Goal: Communication & Community: Ask a question

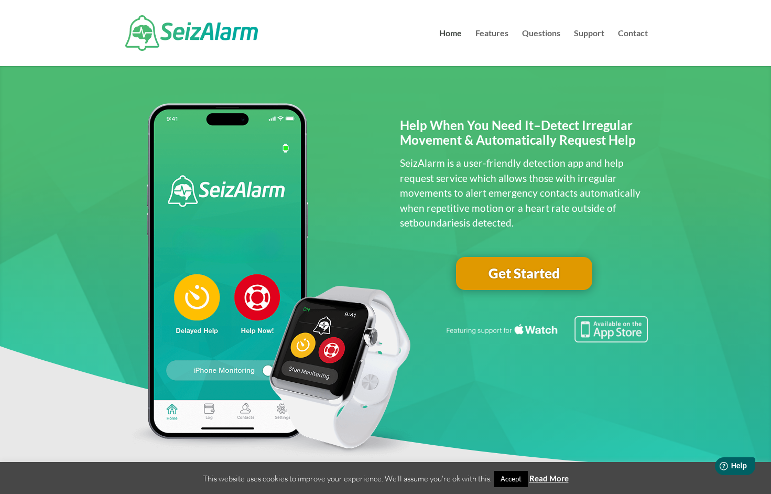
click at [508, 274] on link "Get Started" at bounding box center [524, 274] width 136 height 34
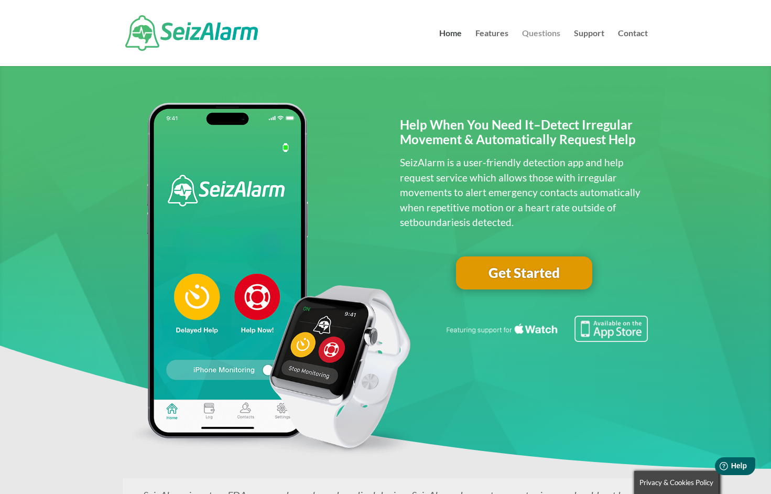
click at [538, 32] on link "Questions" at bounding box center [541, 47] width 38 height 37
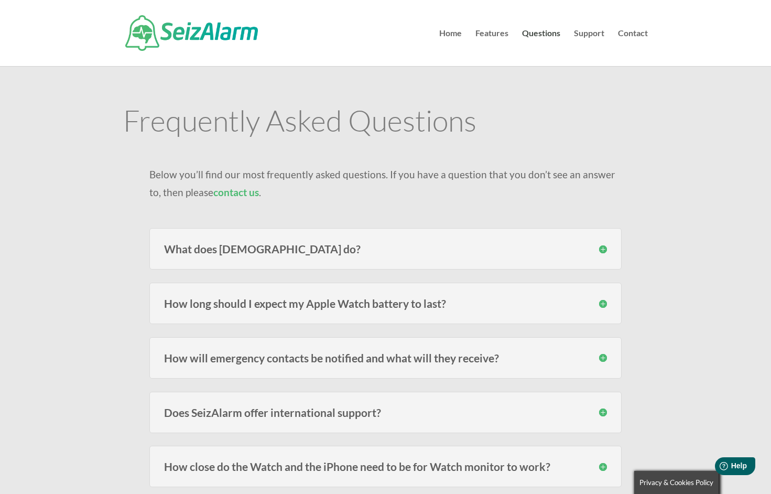
click at [604, 248] on h3 "What does SeizAlarm do?" at bounding box center [385, 248] width 443 height 11
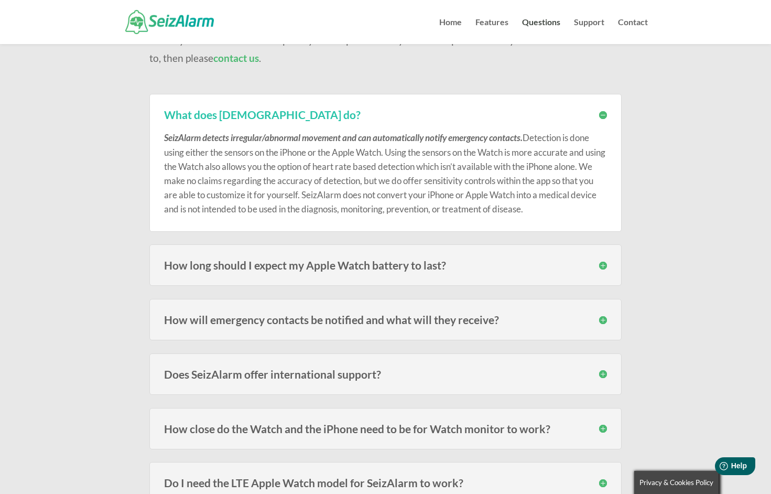
scroll to position [117, 0]
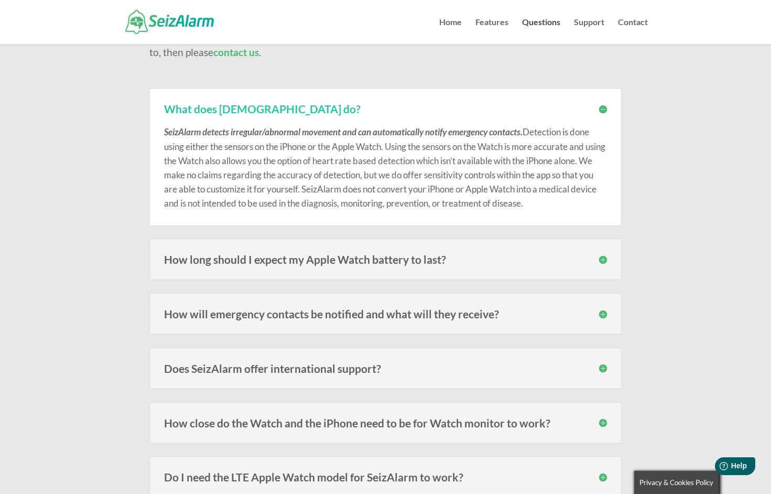
click at [604, 258] on h3 "How long should I expect my Apple Watch battery to last?" at bounding box center [385, 259] width 443 height 11
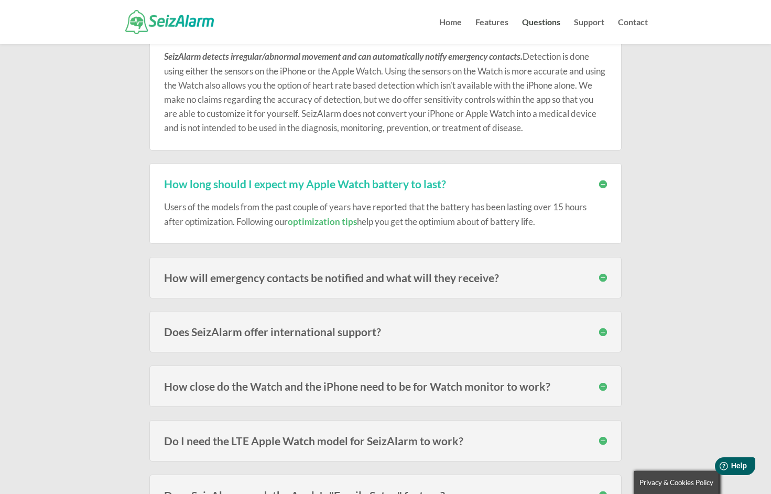
scroll to position [193, 0]
click at [538, 281] on h3 "How will emergency contacts be notified and what will they receive?" at bounding box center [385, 277] width 443 height 11
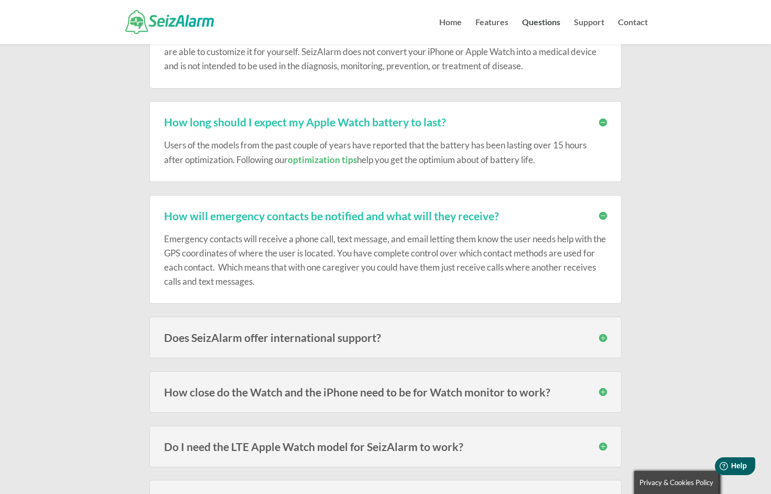
scroll to position [256, 0]
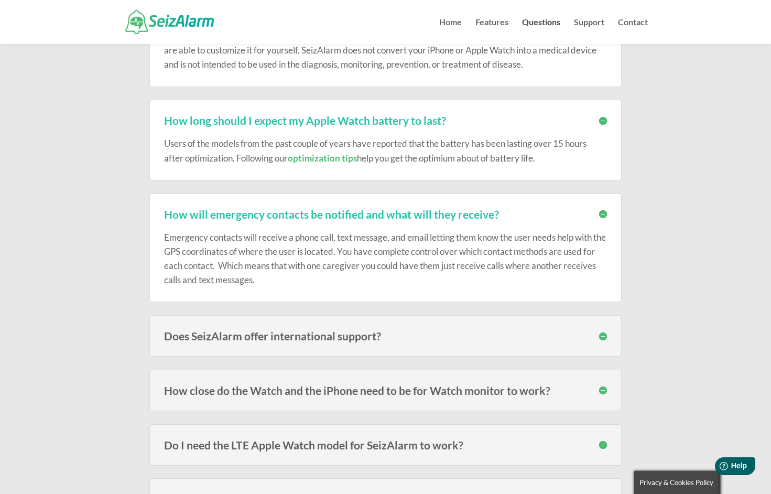
click at [519, 334] on h3 "Does SeizAlarm offer international support?" at bounding box center [385, 335] width 443 height 11
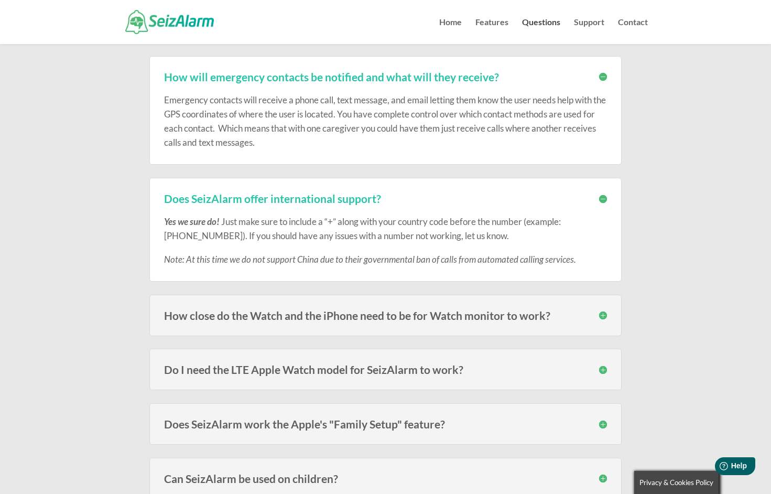
scroll to position [395, 0]
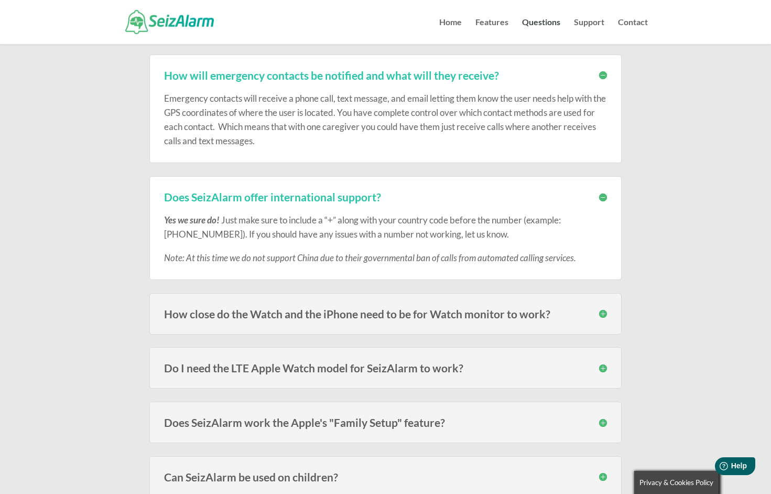
click at [514, 318] on h3 "How close do the Watch and the iPhone need to be for Watch monitor to work?" at bounding box center [385, 313] width 443 height 11
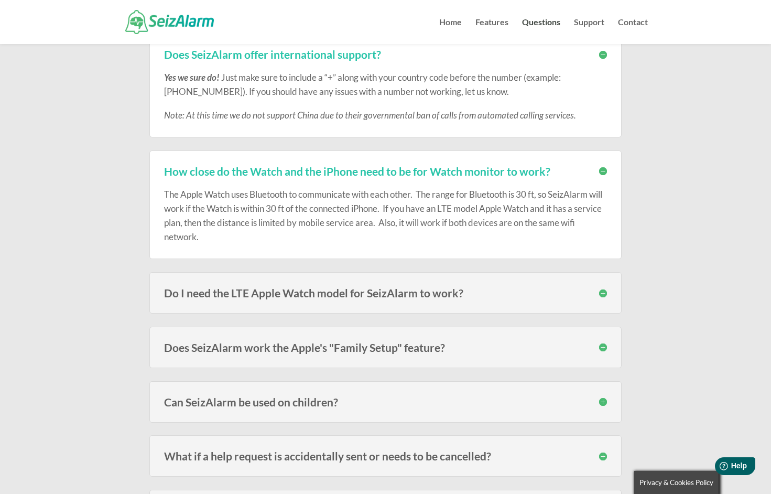
scroll to position [539, 0]
click at [476, 295] on h3 "Do I need the LTE Apple Watch model for SeizAlarm to work?" at bounding box center [385, 291] width 443 height 11
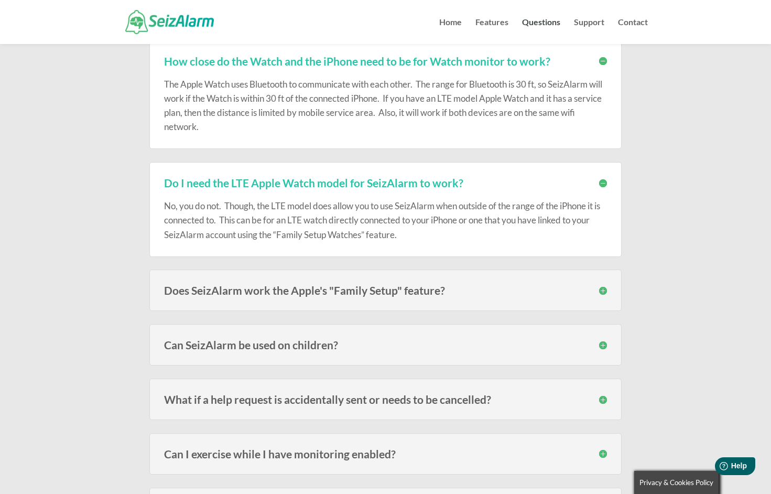
scroll to position [648, 0]
click at [448, 287] on h3 "Does SeizAlarm work the Apple's "Family Setup" feature?" at bounding box center [385, 290] width 443 height 11
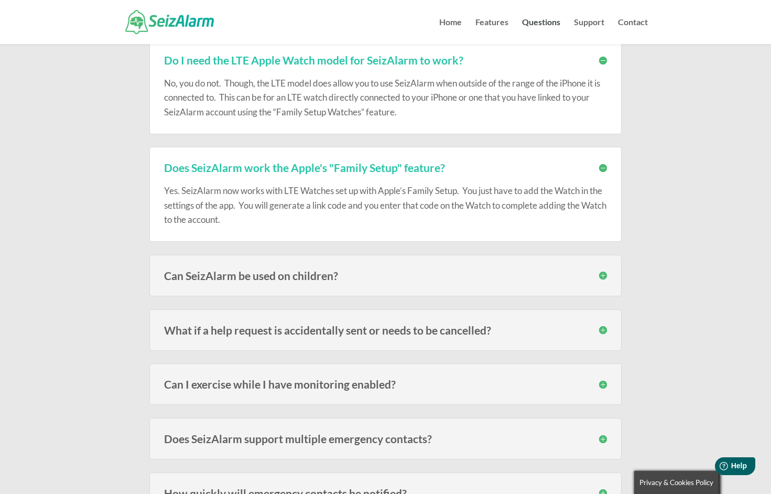
scroll to position [787, 0]
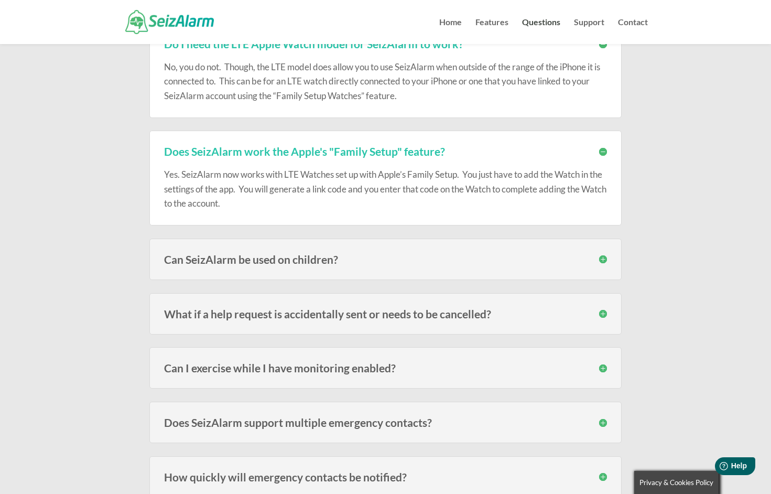
click at [441, 259] on h3 "Can SeizAlarm be used on children?" at bounding box center [385, 259] width 443 height 11
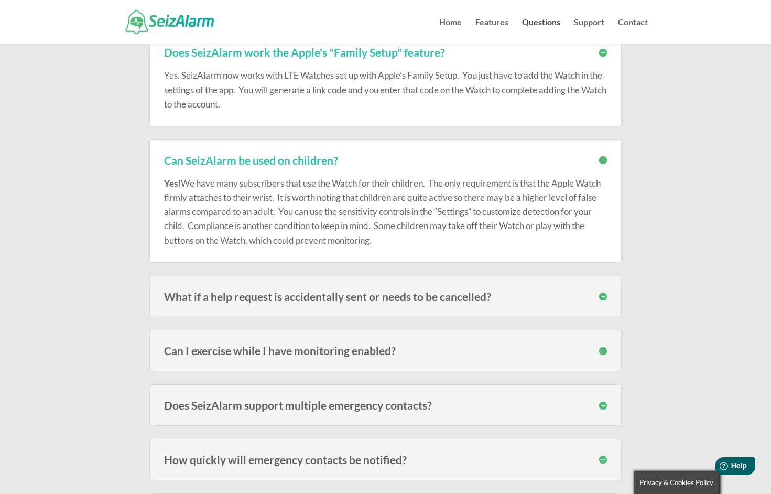
scroll to position [890, 0]
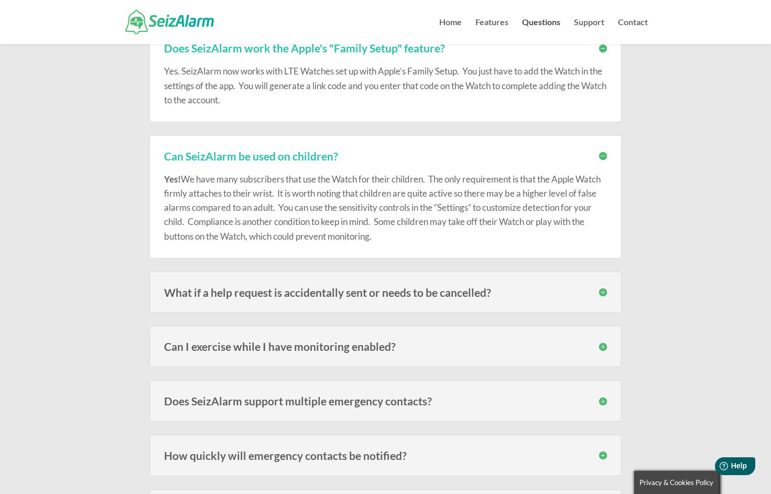
click at [436, 290] on h3 "What if a help request is accidentally sent or needs to be cancelled?" at bounding box center [385, 292] width 443 height 11
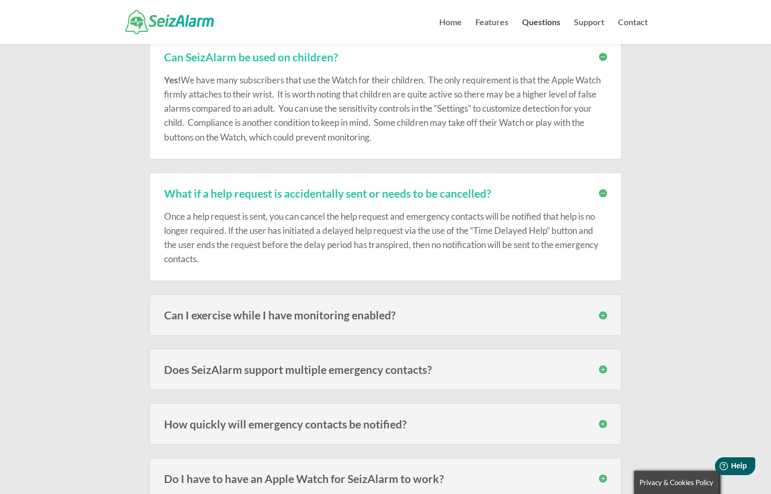
scroll to position [1017, 0]
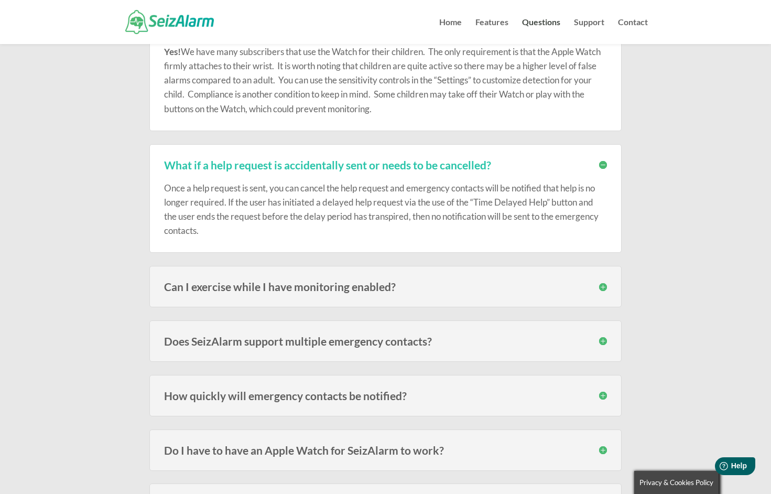
click at [395, 281] on h3 "Can I exercise while I have monitoring enabled?" at bounding box center [385, 286] width 443 height 11
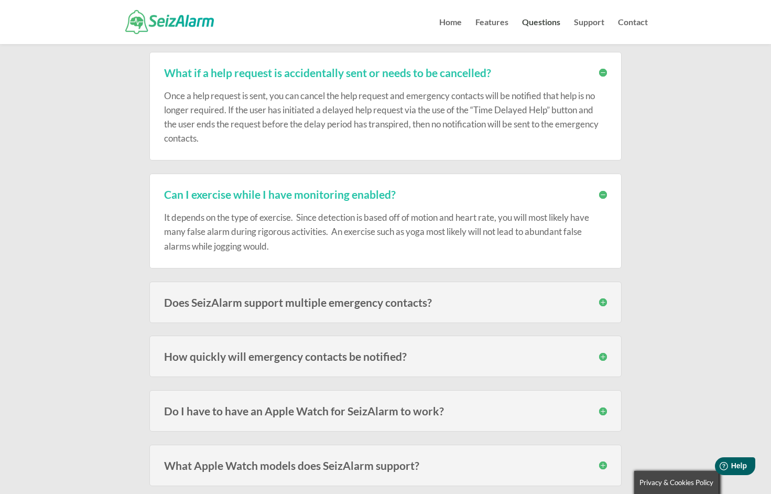
scroll to position [1141, 0]
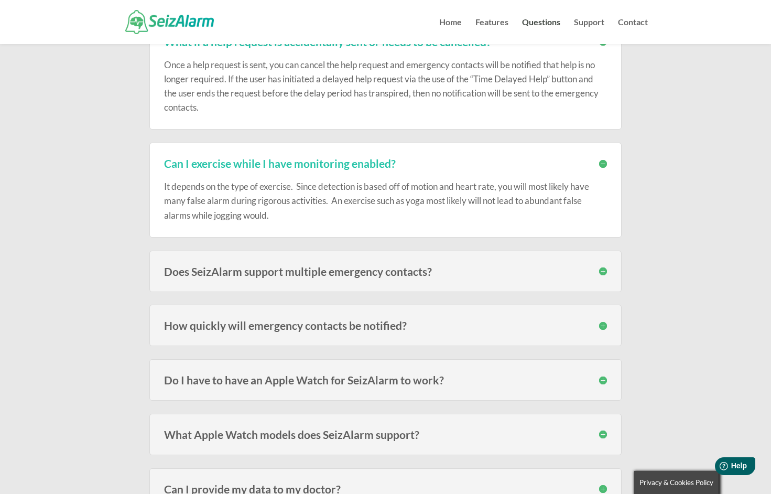
click at [386, 266] on h3 "Does SeizAlarm support multiple emergency contacts?" at bounding box center [385, 271] width 443 height 11
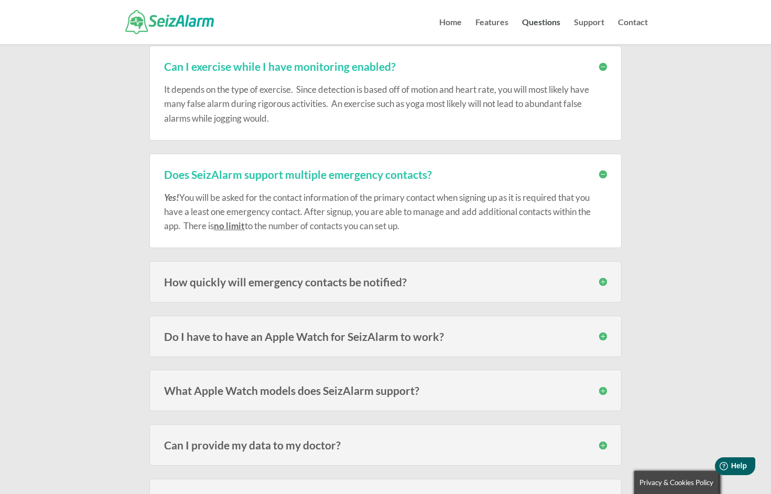
scroll to position [1238, 0]
click at [374, 280] on h3 "How quickly will emergency contacts be notified?" at bounding box center [385, 281] width 443 height 11
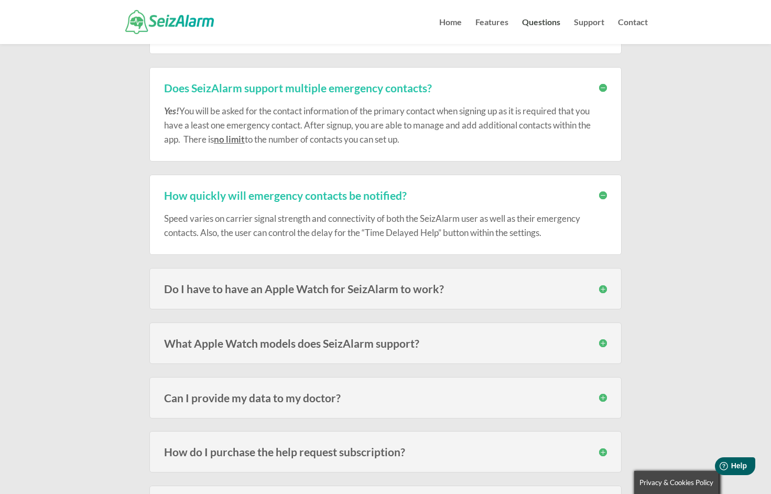
scroll to position [1339, 0]
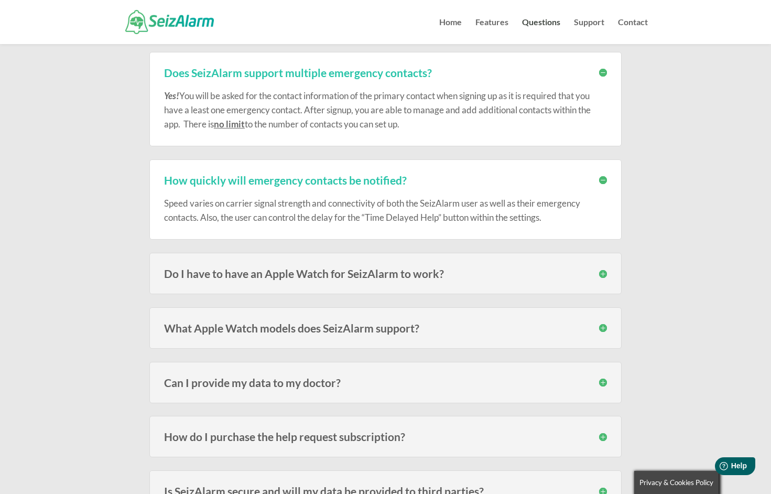
click at [372, 269] on h3 "Do I have to have an Apple Watch for SeizAlarm to work?" at bounding box center [385, 273] width 443 height 11
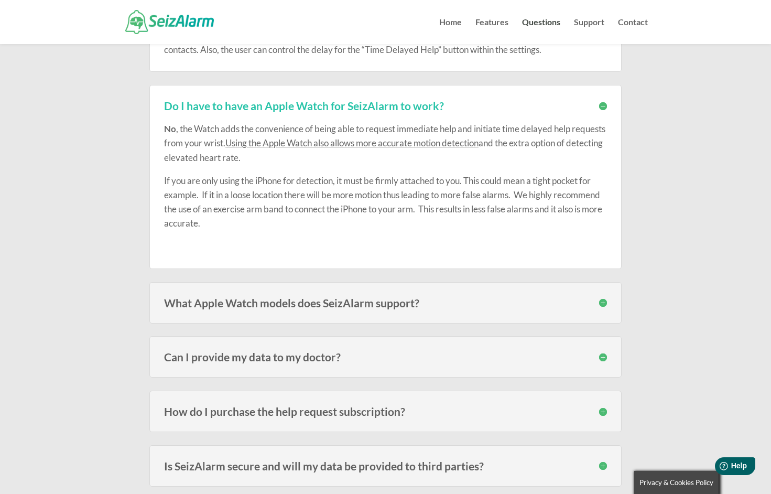
scroll to position [1507, 0]
click at [320, 297] on h3 "What Apple Watch models does SeizAlarm support?" at bounding box center [385, 302] width 443 height 11
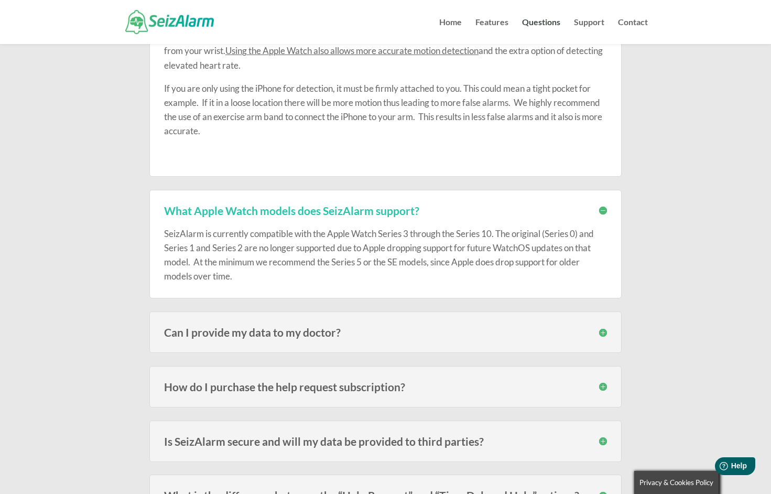
scroll to position [1604, 0]
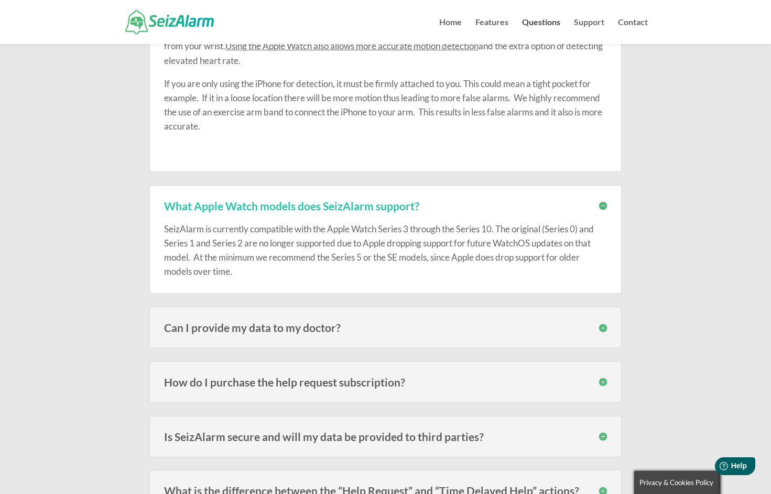
click at [299, 322] on h3 "Can I provide my data to my doctor?" at bounding box center [385, 327] width 443 height 11
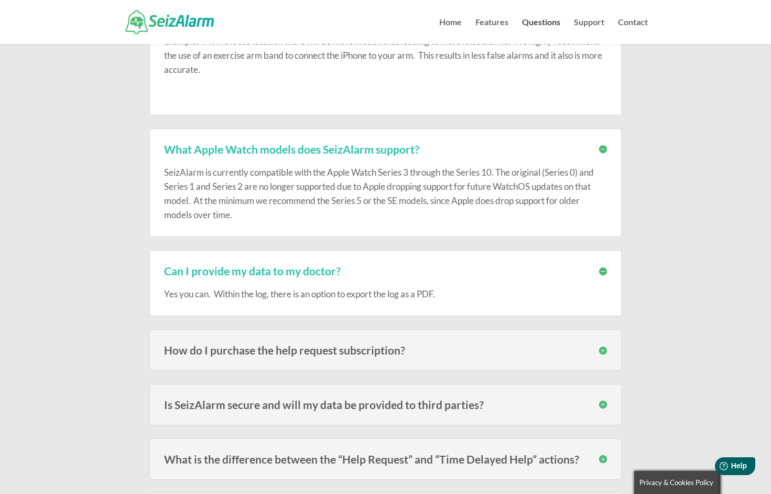
scroll to position [1688, 0]
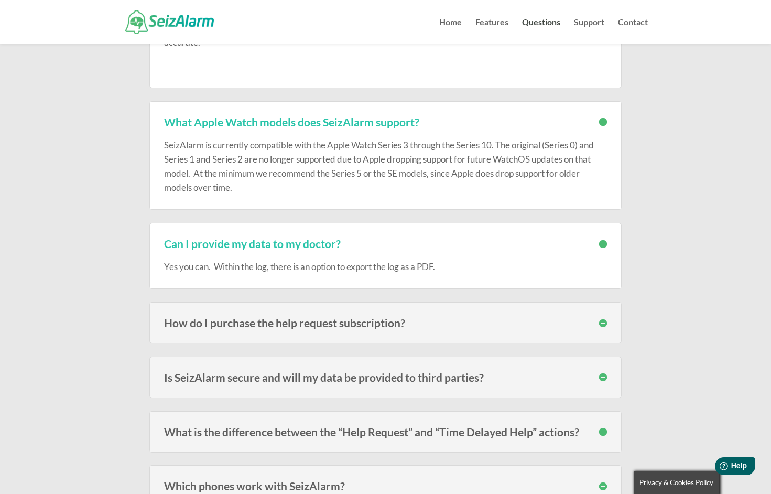
click at [299, 318] on h3 "How do I purchase the help request subscription?" at bounding box center [385, 322] width 443 height 11
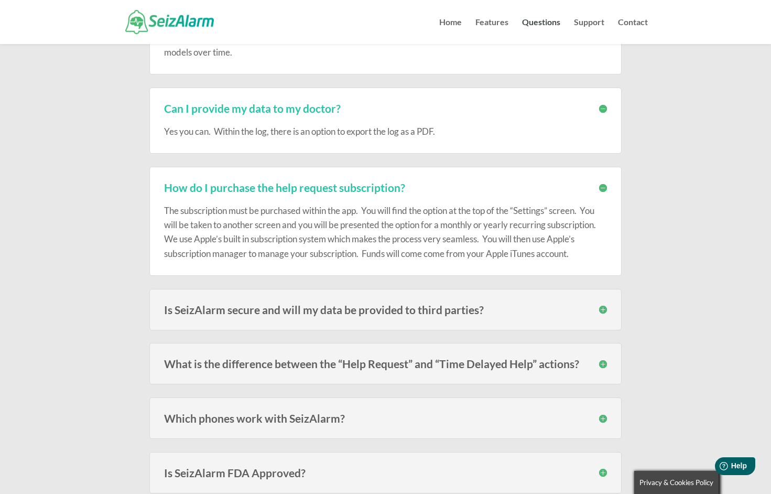
scroll to position [1824, 0]
click at [285, 303] on h3 "Is SeizAlarm secure and will my data be provided to third parties?" at bounding box center [385, 308] width 443 height 11
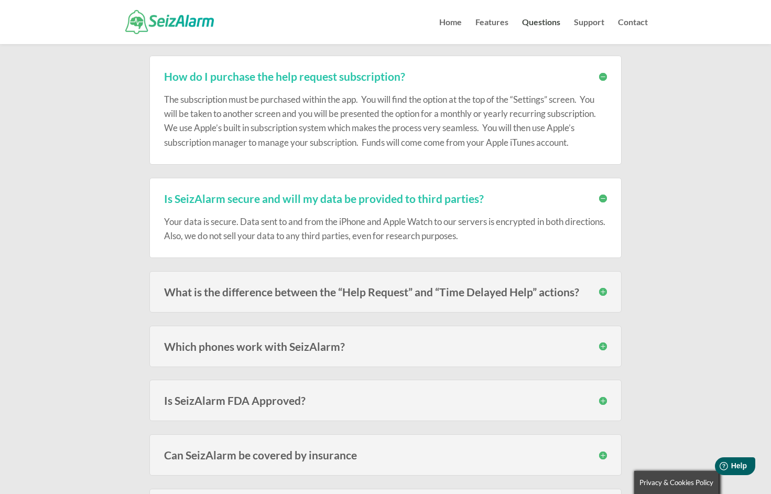
scroll to position [1940, 0]
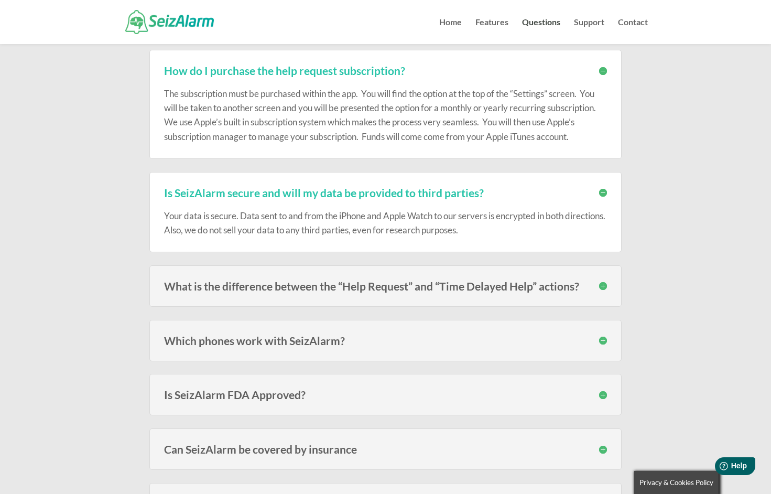
click at [282, 335] on h3 "Which phones work with SeizAlarm?" at bounding box center [385, 340] width 443 height 11
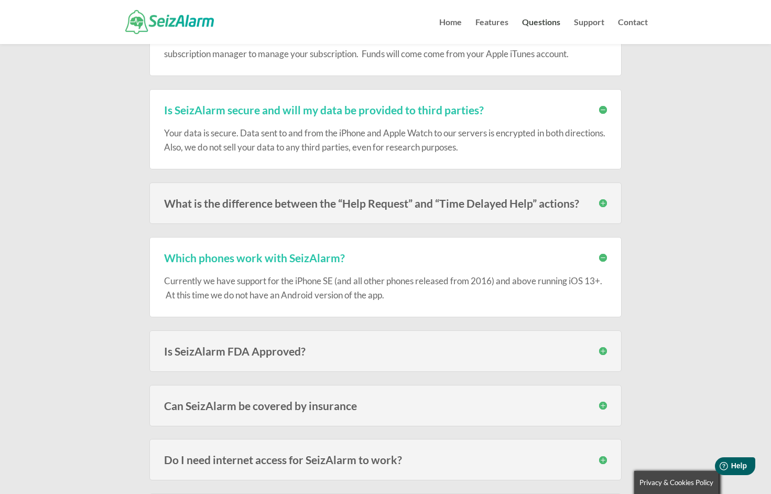
scroll to position [2042, 0]
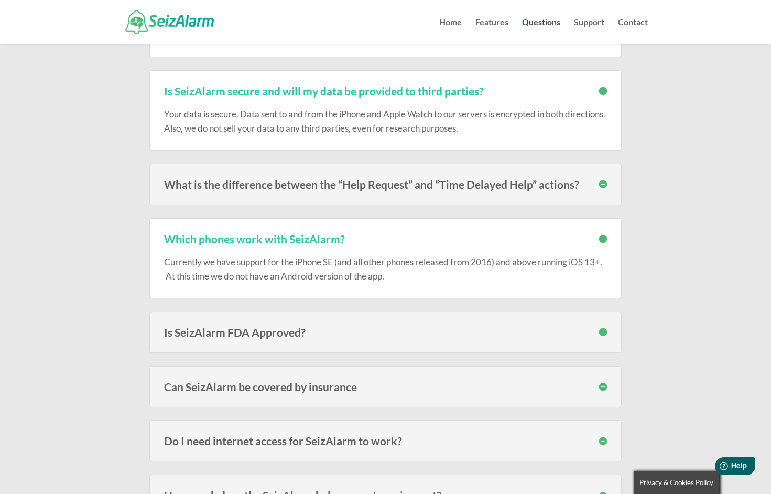
click at [279, 327] on h3 "Is SeizAlarm FDA Approved?" at bounding box center [385, 332] width 443 height 11
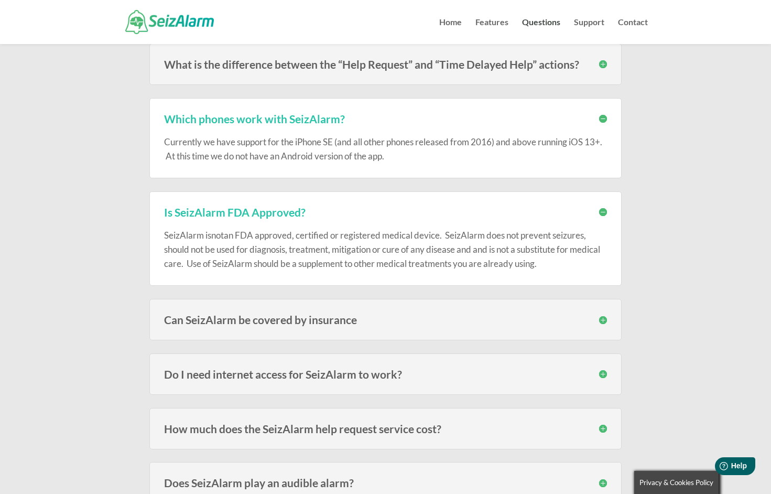
scroll to position [2162, 0]
click at [276, 315] on h3 "Can SeizAlarm be covered by insurance" at bounding box center [385, 318] width 443 height 11
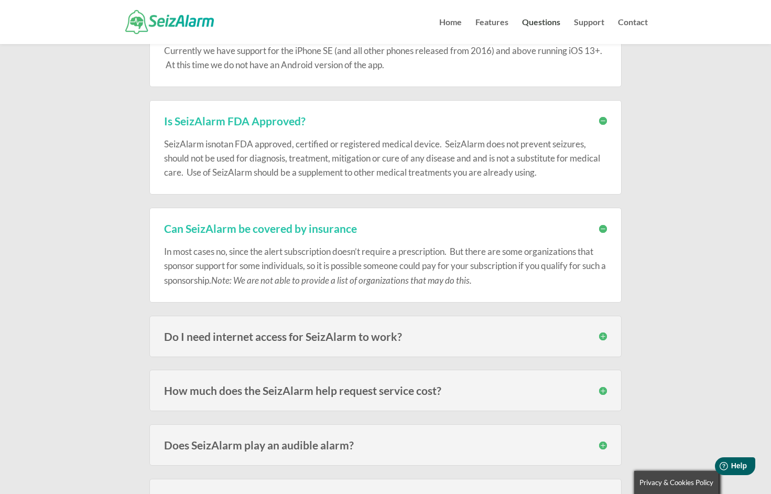
scroll to position [2261, 0]
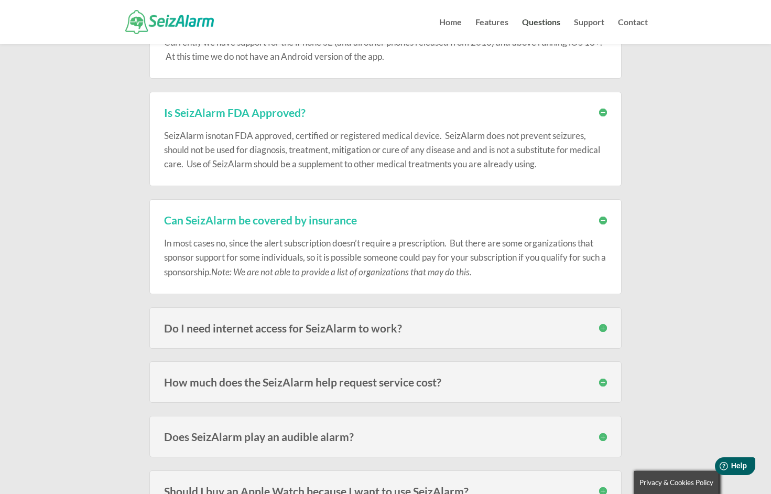
click at [275, 322] on h3 "Do I need internet access for SeizAlarm to work?" at bounding box center [385, 327] width 443 height 11
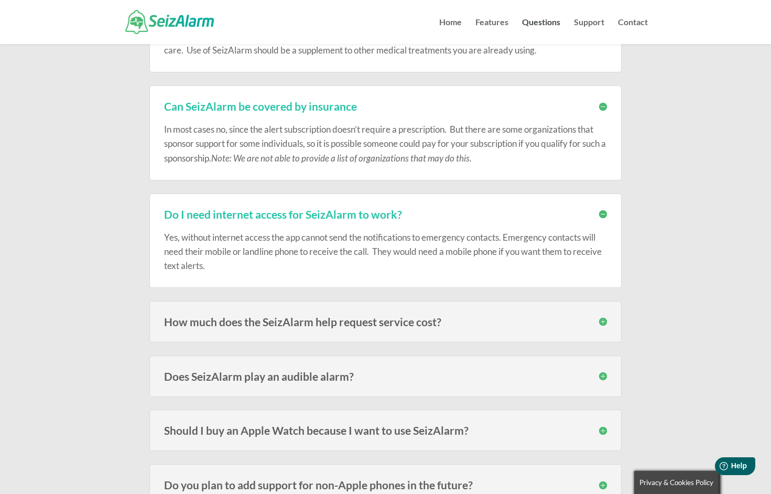
scroll to position [2375, 0]
click at [273, 316] on h3 "How much does the SeizAlarm help request service cost?" at bounding box center [385, 321] width 443 height 11
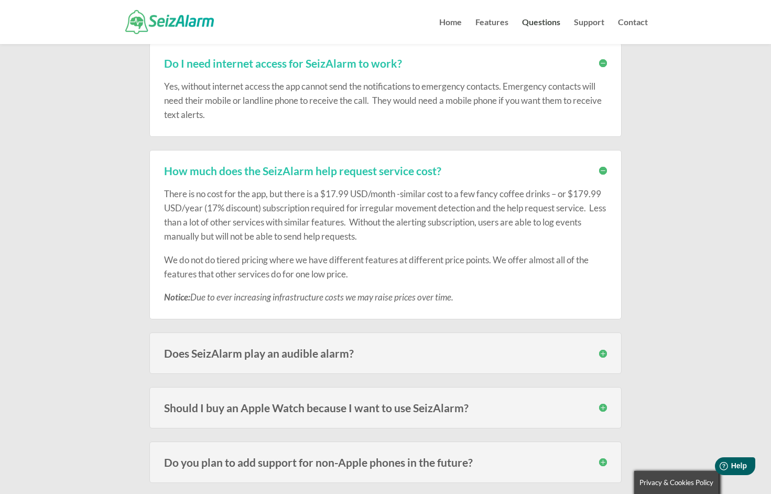
scroll to position [2527, 0]
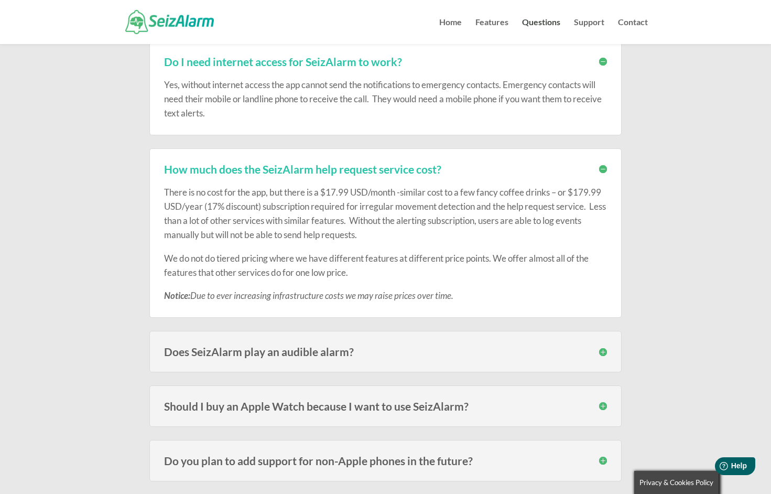
click at [276, 346] on h3 "Does SeizAlarm play an audible alarm?" at bounding box center [385, 351] width 443 height 11
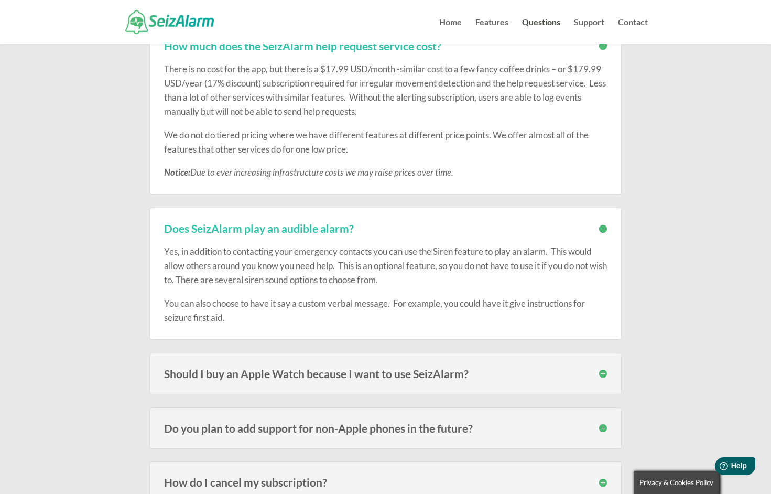
scroll to position [2653, 0]
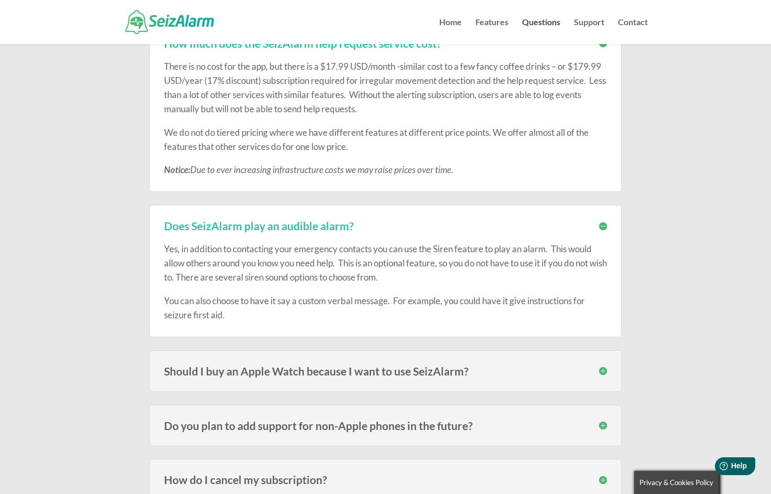
click at [277, 365] on h3 "Should I buy an Apple Watch because I want to use SeizAlarm?" at bounding box center [385, 370] width 443 height 11
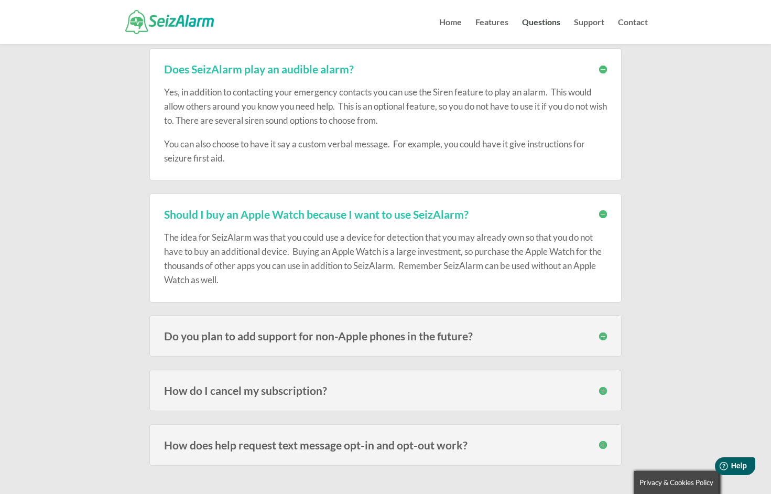
scroll to position [2819, 0]
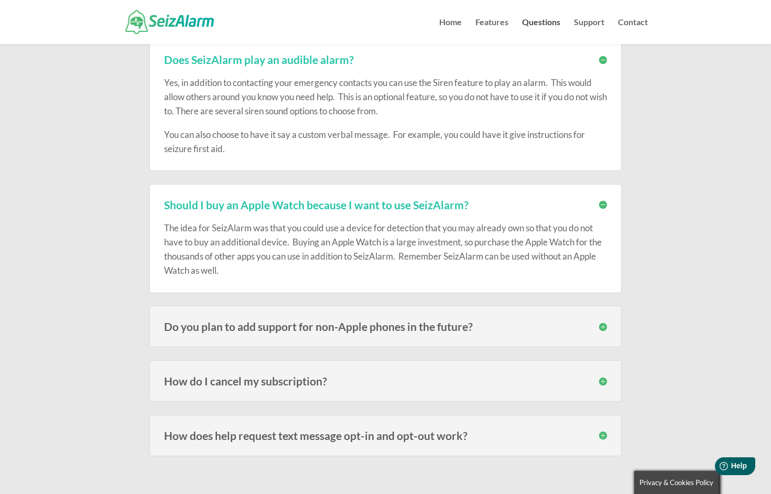
click at [268, 375] on h3 "How do I cancel my subscription?" at bounding box center [385, 380] width 443 height 11
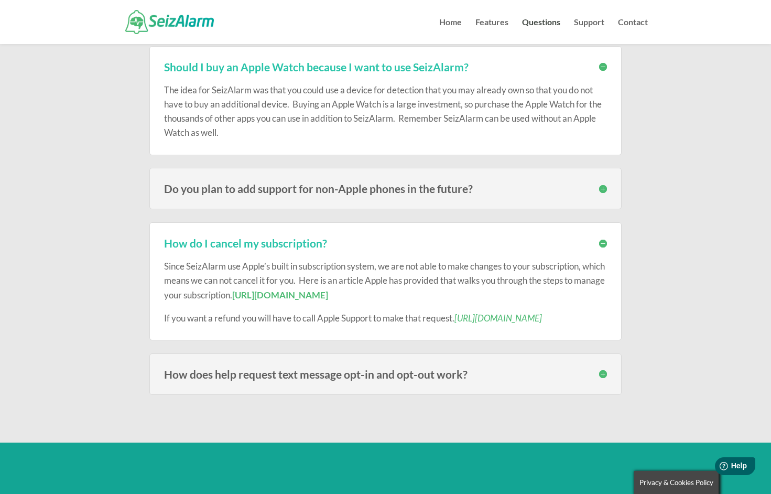
scroll to position [2964, 0]
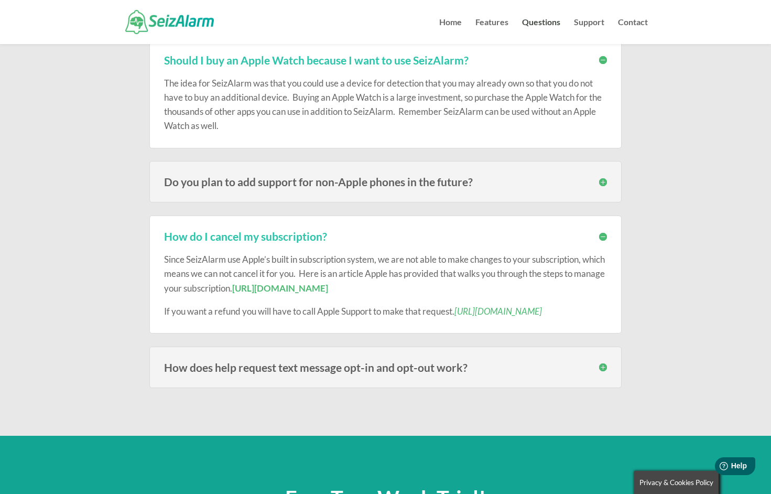
click at [266, 362] on h3 "How does help request text message opt-in and opt-out work?" at bounding box center [385, 367] width 443 height 11
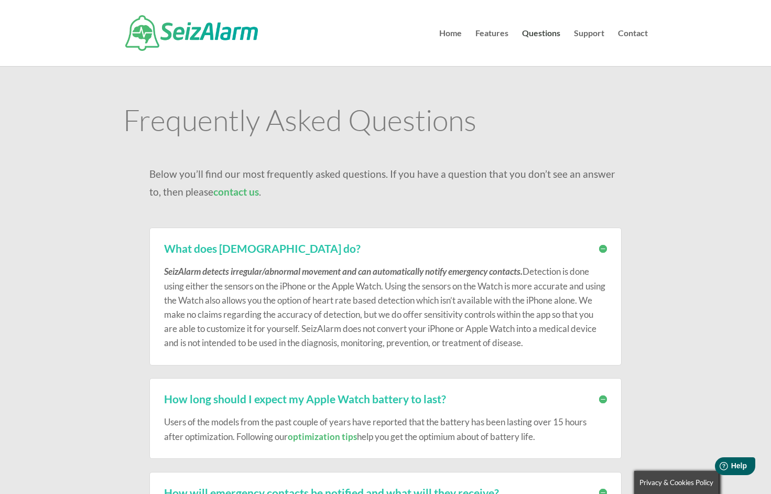
scroll to position [0, 0]
click at [591, 34] on link "Support" at bounding box center [589, 47] width 30 height 37
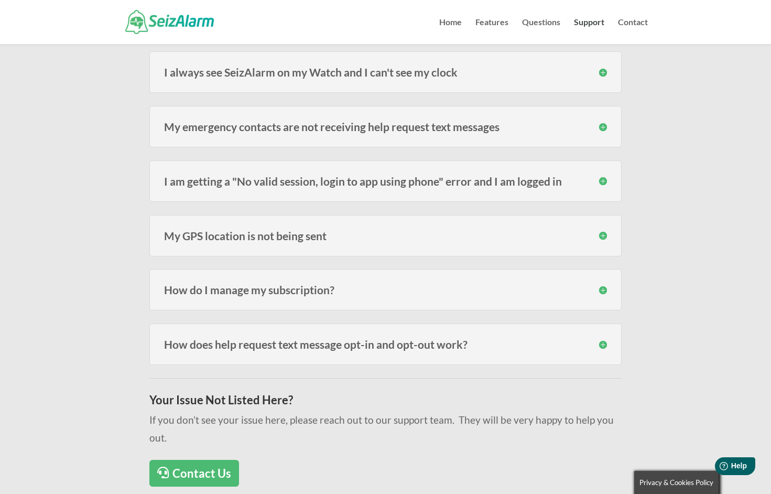
scroll to position [370, 0]
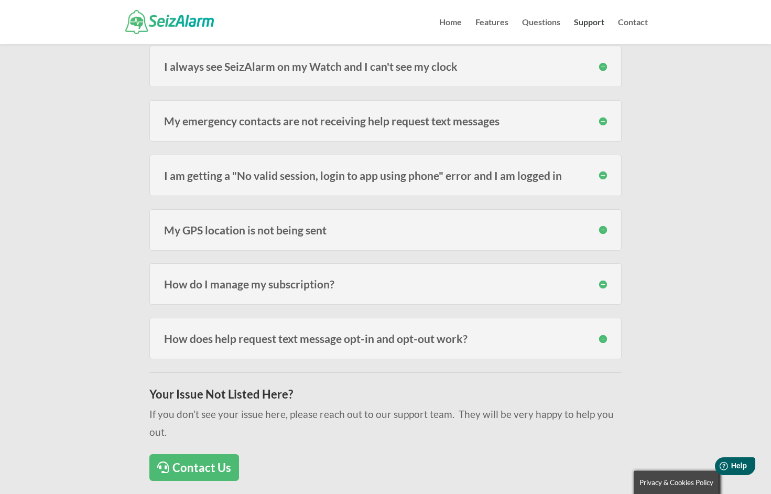
click at [318, 284] on h3 "How do I manage my subscription?" at bounding box center [385, 283] width 443 height 11
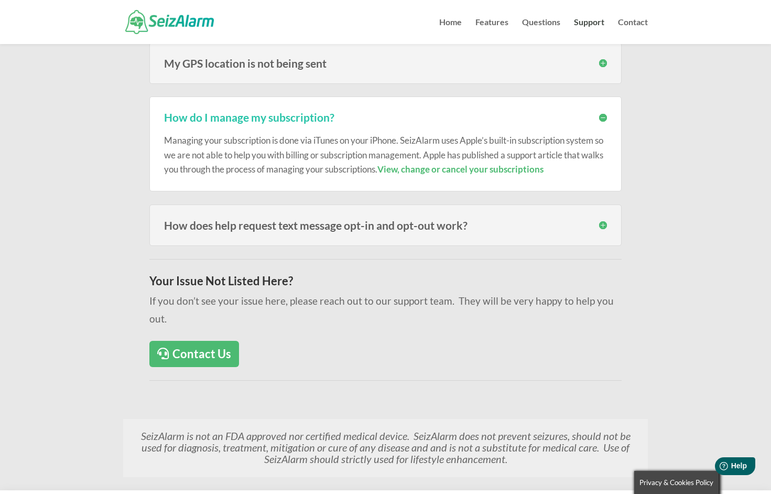
scroll to position [537, 0]
click at [193, 340] on link "Contact Us" at bounding box center [194, 353] width 90 height 27
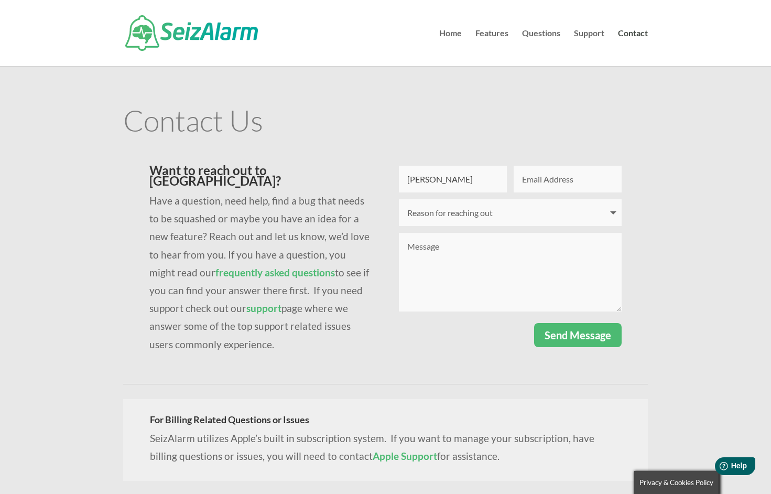
type input "LAURA"
type input "NOELANDLAURA@OUTLOOK.COM"
select select "I have a question"
click at [416, 245] on textarea "Message" at bounding box center [510, 272] width 223 height 79
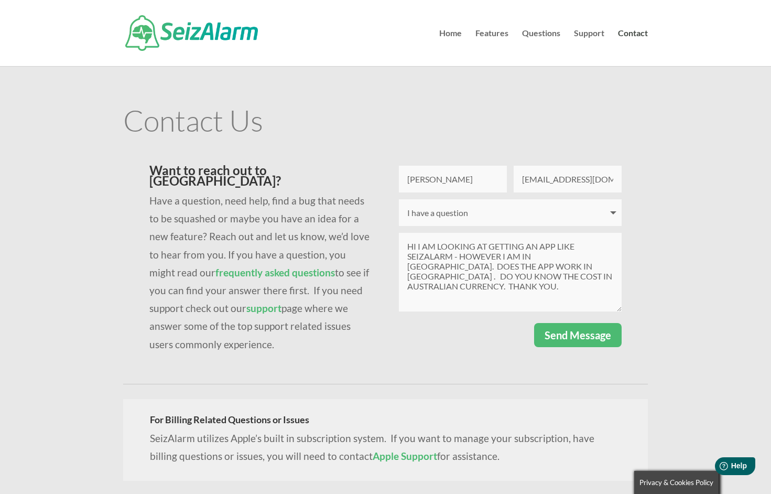
type textarea "HI I AM LOOKING AT GETTING AN APP LIKE SEIZALARM - HOWEVER I AM IN AUSTRALIA. D…"
click at [566, 336] on button "Send Message" at bounding box center [578, 335] width 88 height 24
